Goal: Navigation & Orientation: Find specific page/section

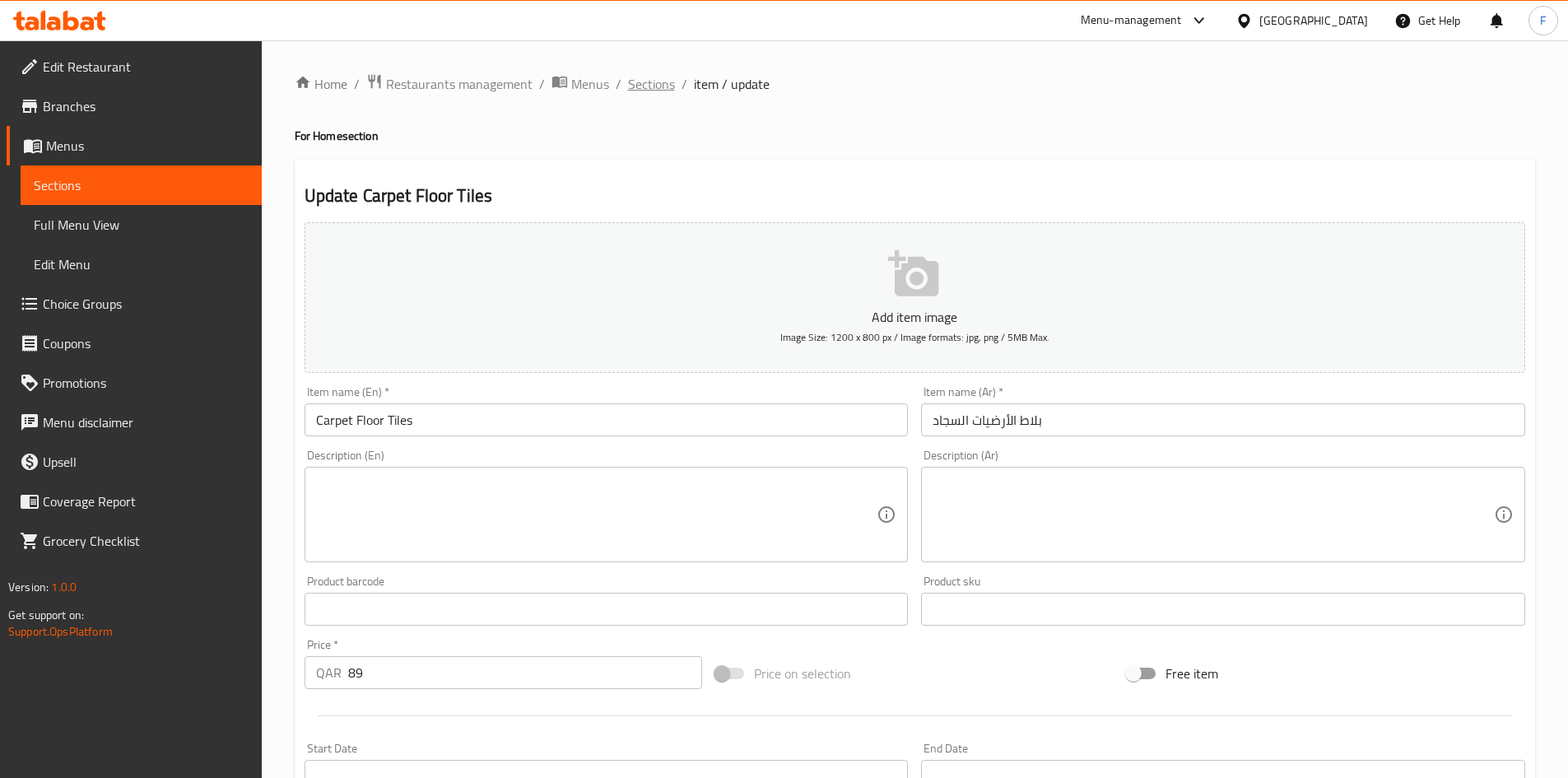
click at [649, 83] on span "Sections" at bounding box center [651, 83] width 47 height 20
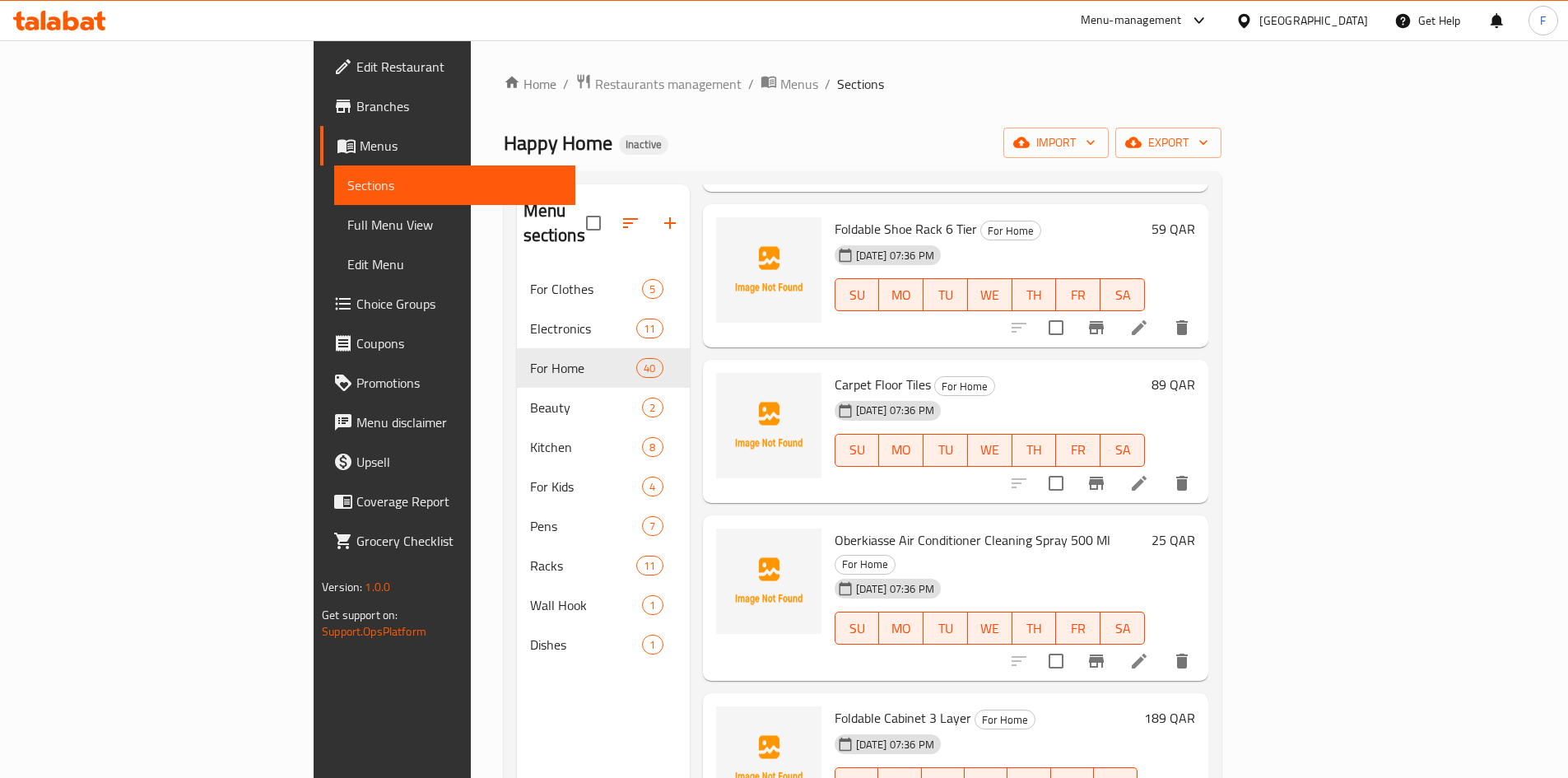
scroll to position [247, 0]
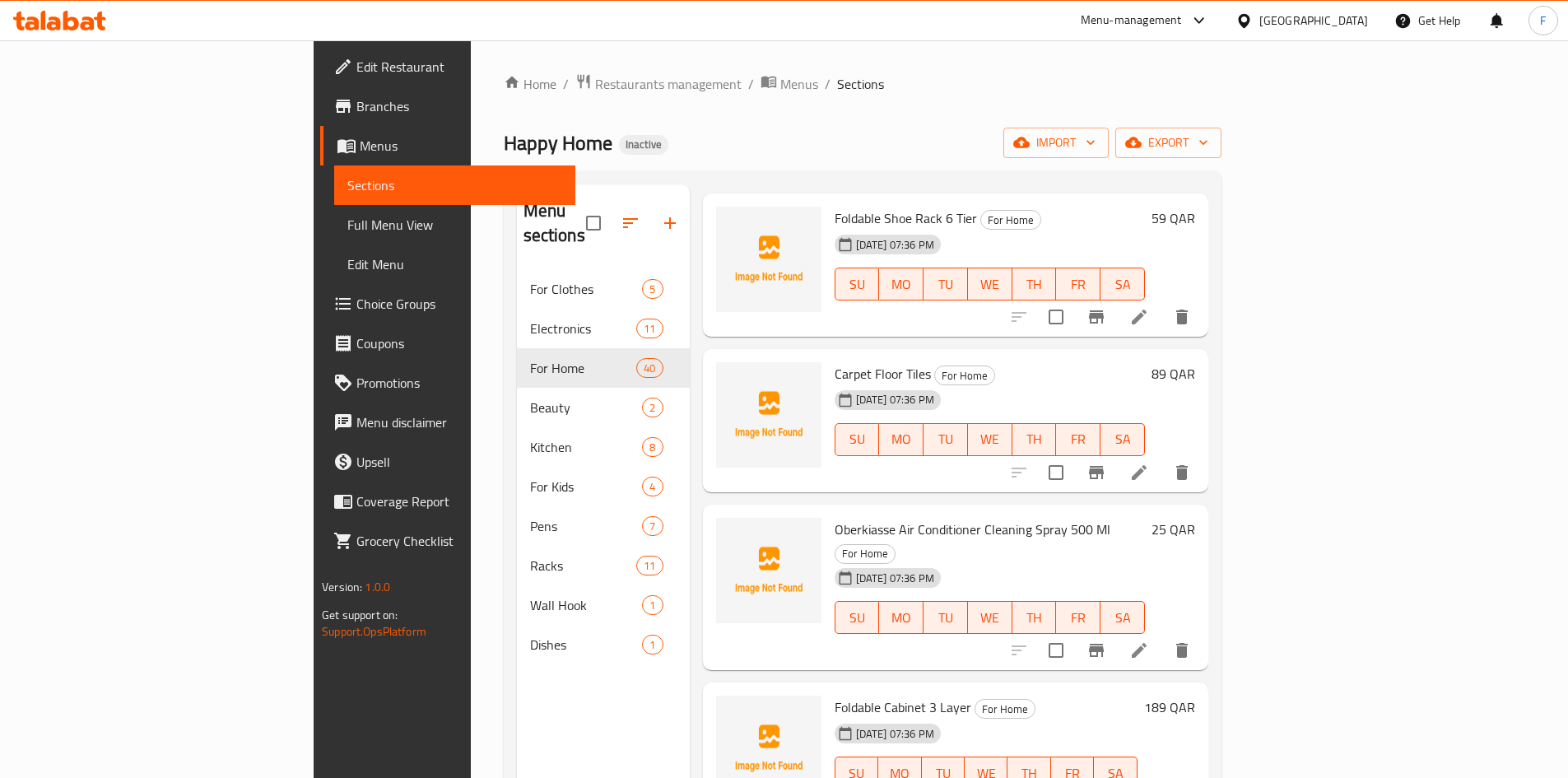
click at [1364, 20] on div "[GEOGRAPHIC_DATA]" at bounding box center [1313, 20] width 109 height 18
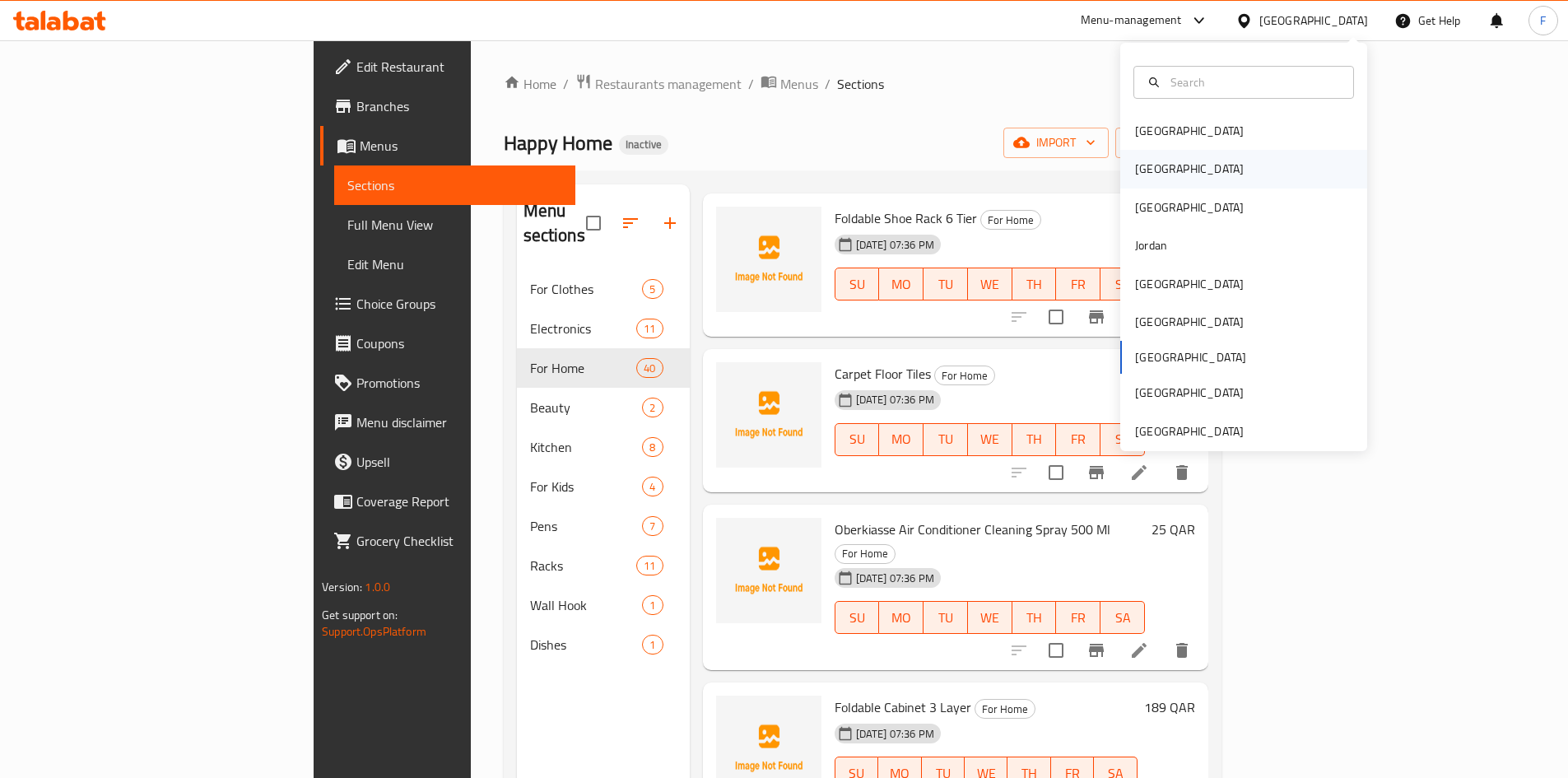
click at [1144, 172] on div "[GEOGRAPHIC_DATA]" at bounding box center [1189, 169] width 109 height 18
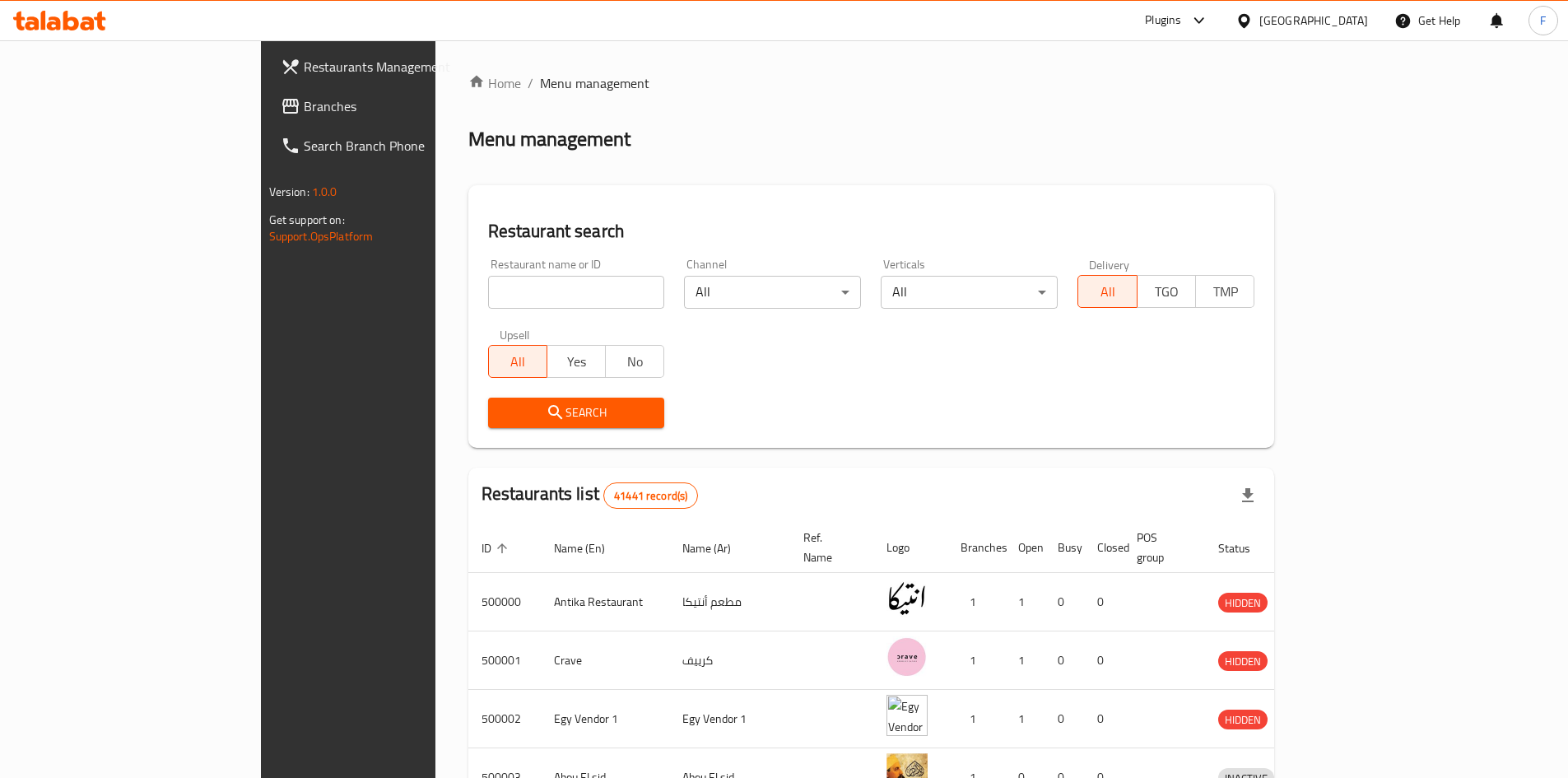
click at [304, 113] on span "Branches" at bounding box center [406, 106] width 206 height 20
